Goal: Task Accomplishment & Management: Use online tool/utility

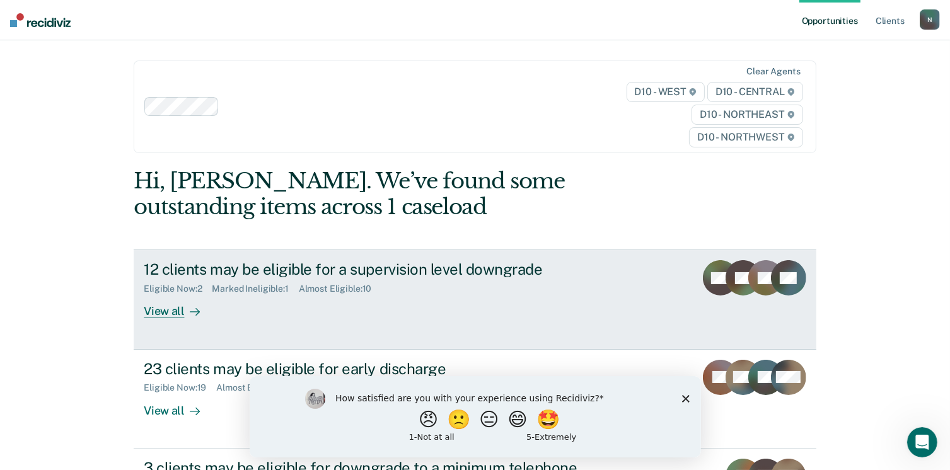
click at [466, 273] on div "12 clients may be eligible for a supervision level downgrade" at bounding box center [365, 269] width 442 height 18
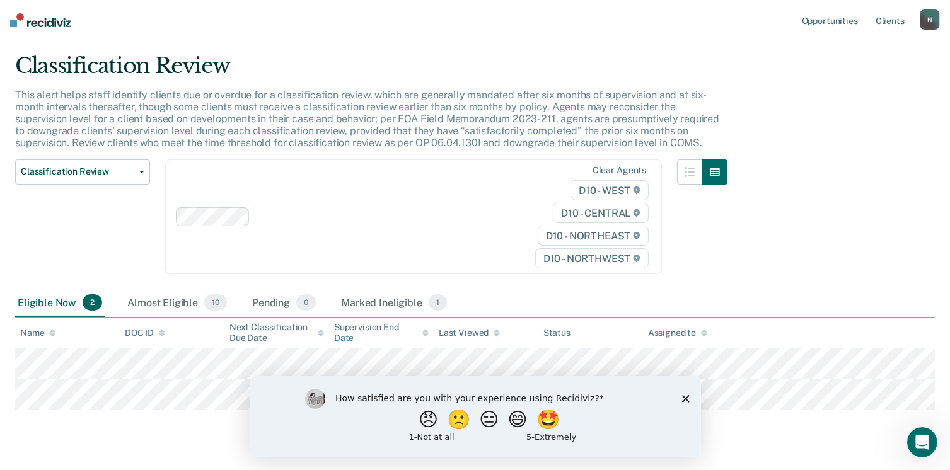
scroll to position [63, 0]
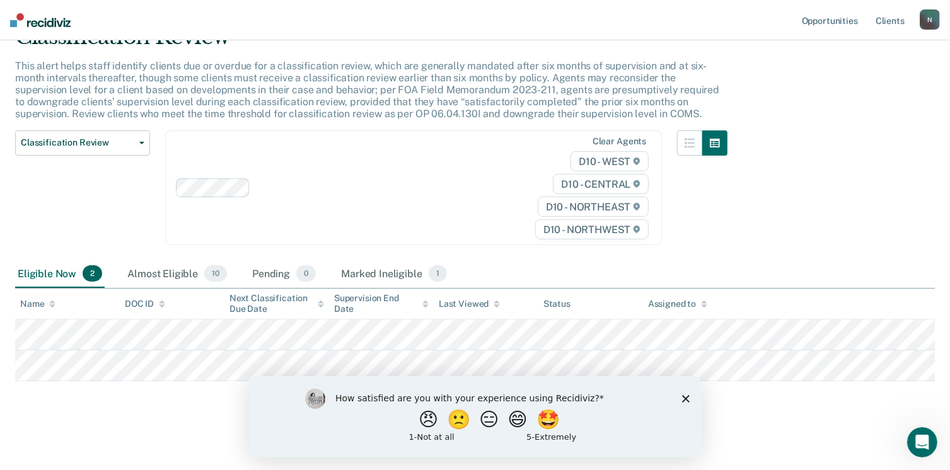
click at [727, 257] on div at bounding box center [702, 195] width 50 height 130
click at [130, 138] on span "Classification Review" at bounding box center [77, 142] width 113 height 11
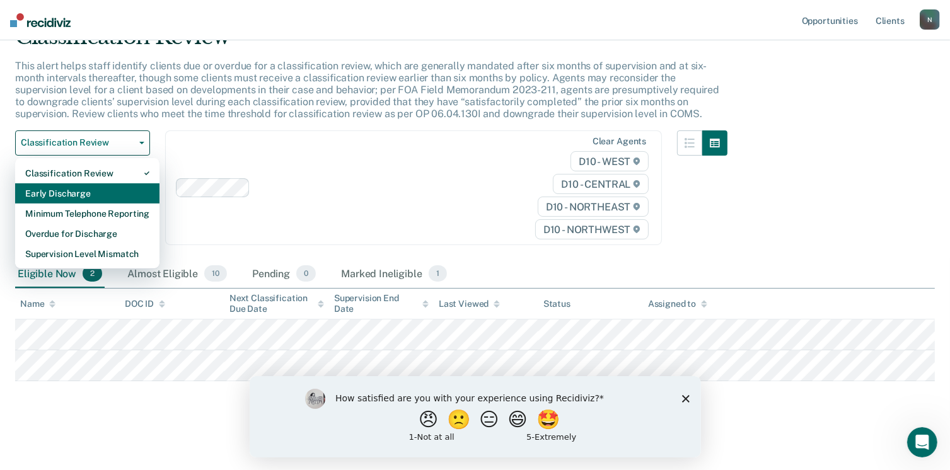
click at [73, 197] on div "Early Discharge" at bounding box center [87, 193] width 124 height 20
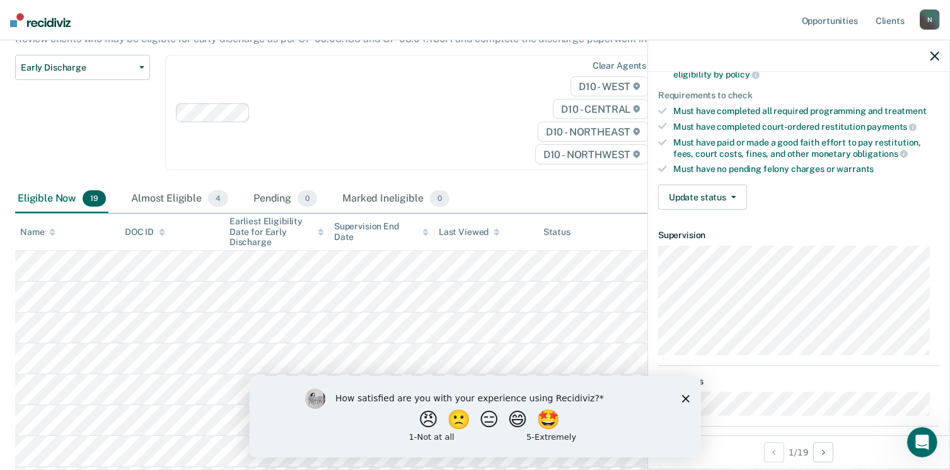
scroll to position [189, 0]
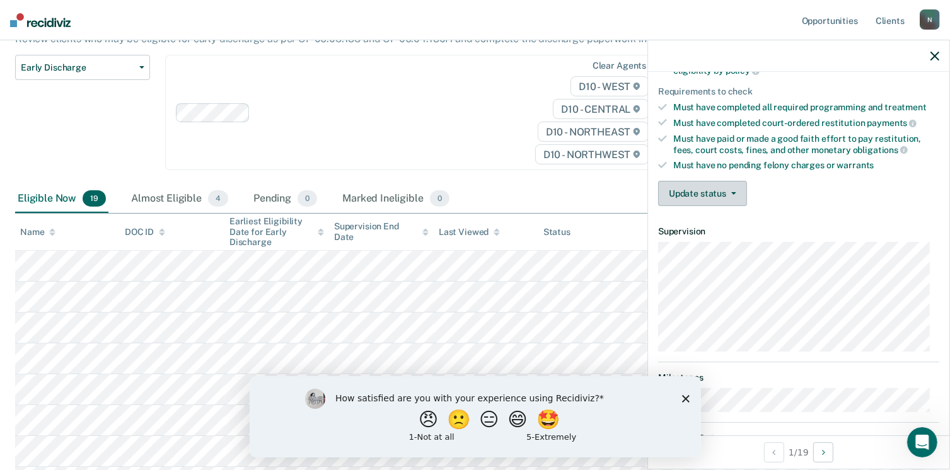
click at [725, 185] on button "Update status" at bounding box center [702, 193] width 89 height 25
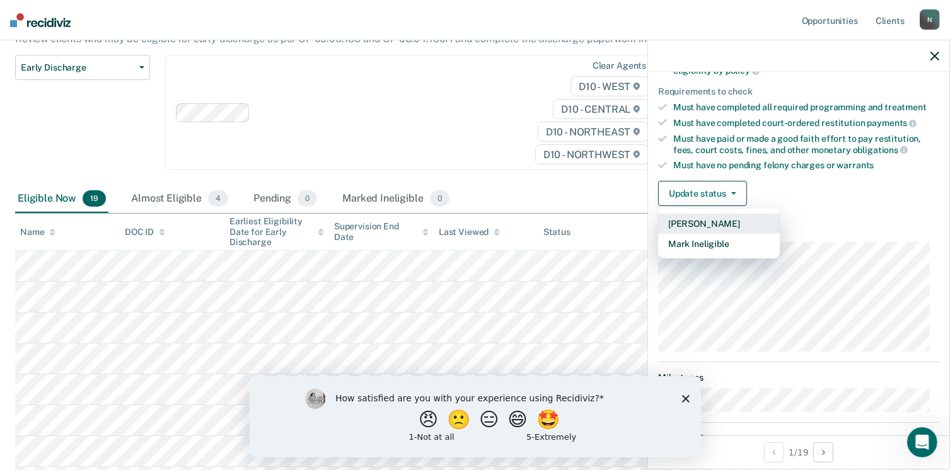
click at [684, 221] on button "[PERSON_NAME]" at bounding box center [719, 224] width 122 height 20
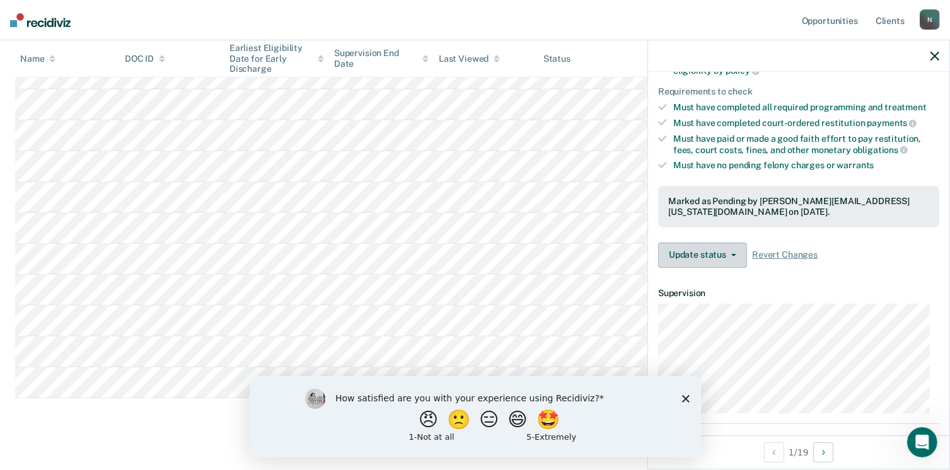
scroll to position [552, 0]
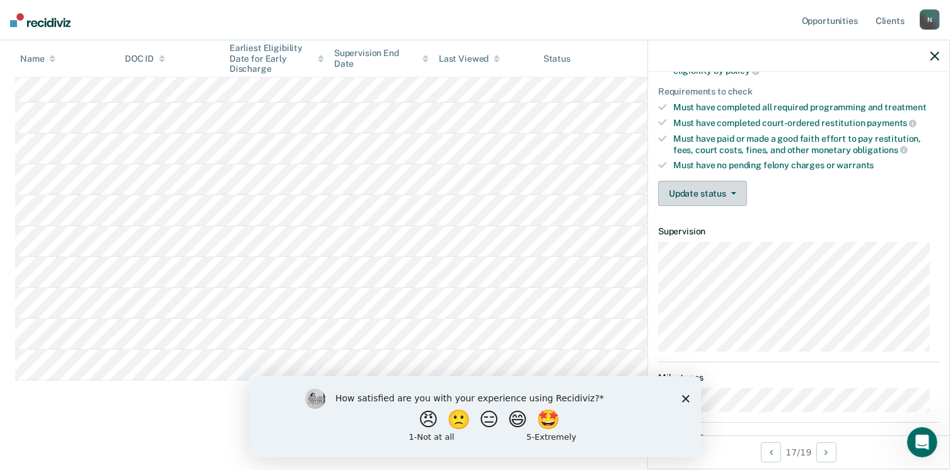
click at [736, 193] on button "Update status" at bounding box center [702, 193] width 89 height 25
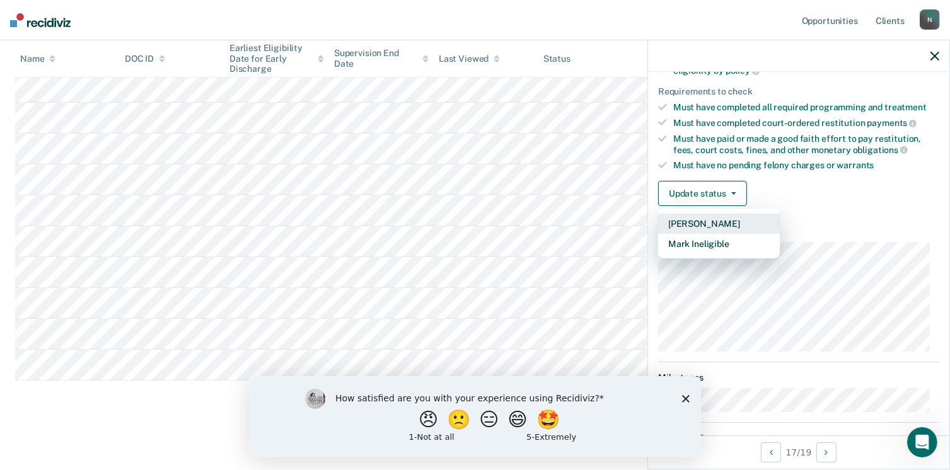
click at [716, 221] on button "[PERSON_NAME]" at bounding box center [719, 224] width 122 height 20
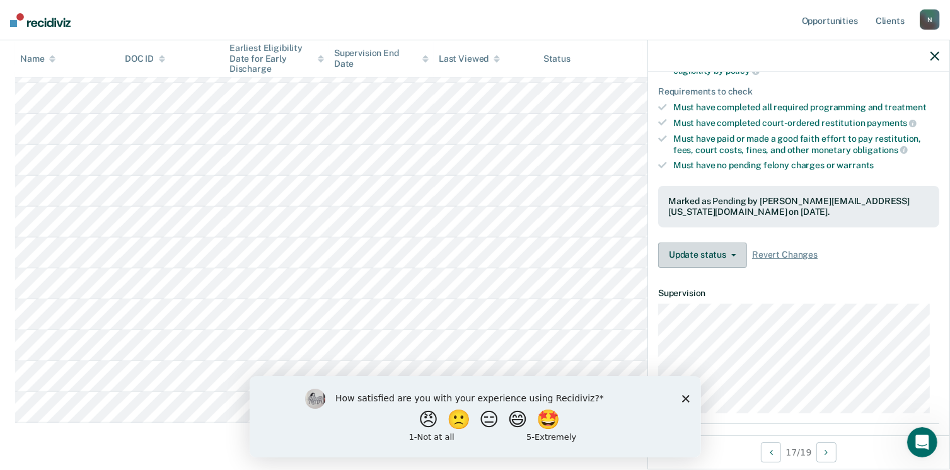
scroll to position [521, 0]
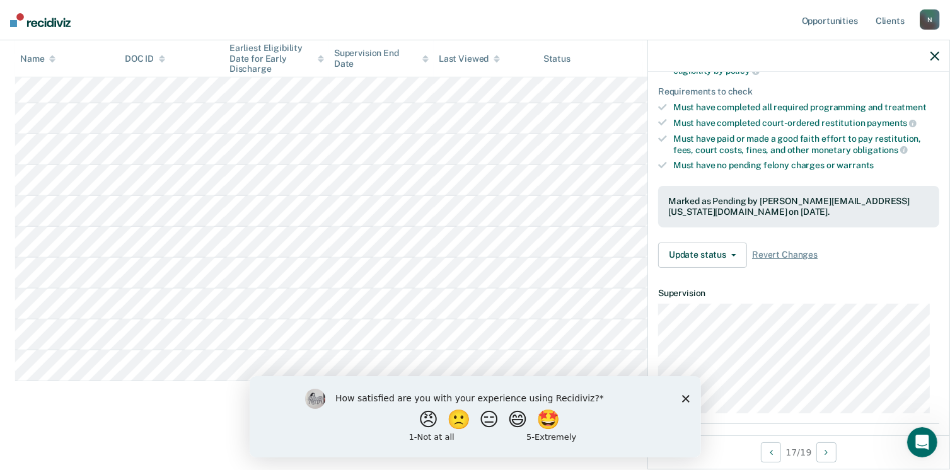
click at [938, 56] on icon "button" at bounding box center [934, 56] width 9 height 9
